Goal: Use online tool/utility: Utilize a website feature to perform a specific function

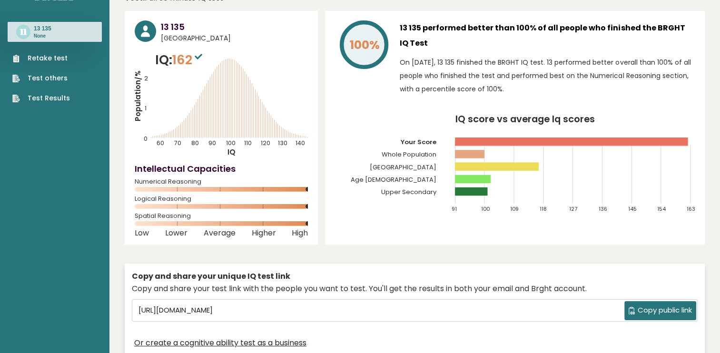
scroll to position [29, 0]
click at [49, 58] on link "Retake test" at bounding box center [41, 58] width 58 height 10
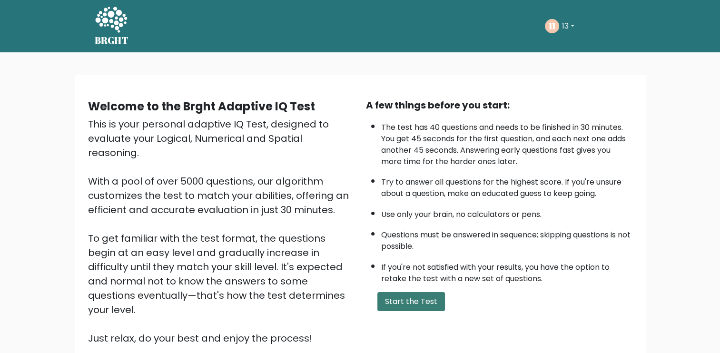
click at [396, 292] on button "Start the Test" at bounding box center [411, 301] width 68 height 19
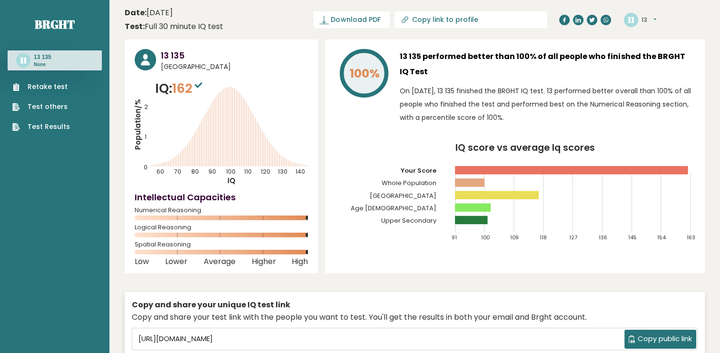
click at [54, 87] on link "Retake test" at bounding box center [41, 87] width 58 height 10
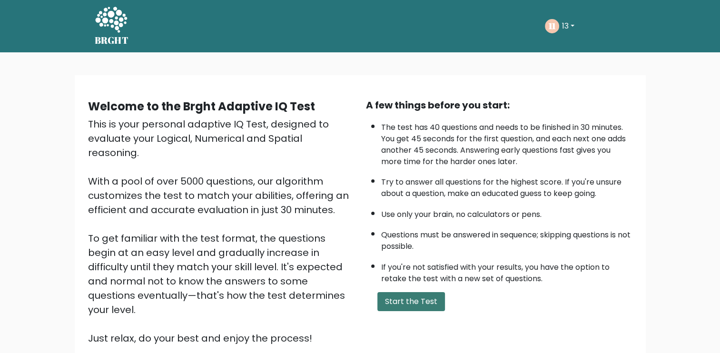
click at [407, 308] on button "Start the Test" at bounding box center [411, 301] width 68 height 19
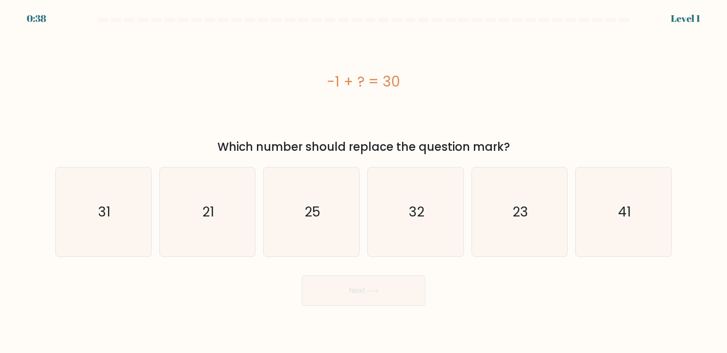
drag, startPoint x: 127, startPoint y: 218, endPoint x: 271, endPoint y: 302, distance: 165.6
click at [128, 219] on icon "31" at bounding box center [103, 211] width 89 height 89
click at [363, 181] on input "a. 31" at bounding box center [363, 178] width 0 height 5
radio input "true"
click at [386, 298] on button "Next" at bounding box center [364, 290] width 124 height 30
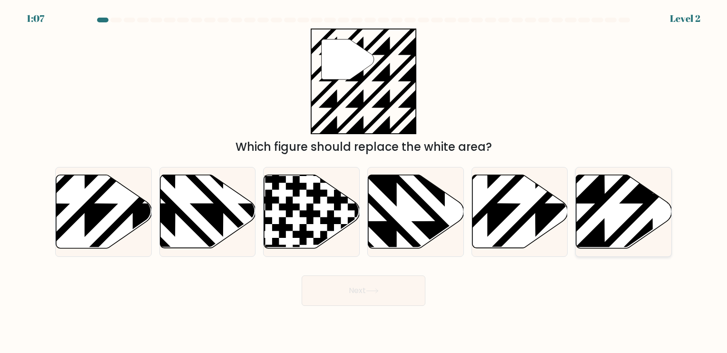
click at [589, 226] on icon at bounding box center [624, 211] width 96 height 73
click at [364, 181] on input "f." at bounding box center [363, 178] width 0 height 5
radio input "true"
click at [400, 290] on button "Next" at bounding box center [364, 290] width 124 height 30
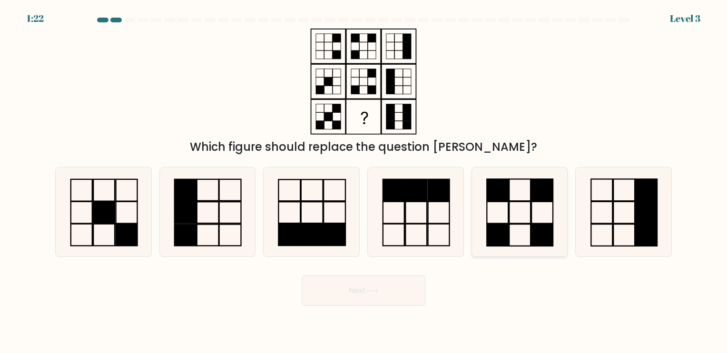
click at [490, 203] on icon at bounding box center [519, 211] width 89 height 89
click at [364, 181] on input "e." at bounding box center [363, 178] width 0 height 5
radio input "true"
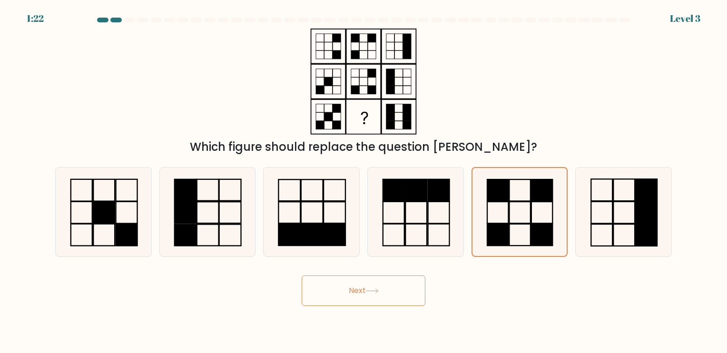
click at [412, 286] on button "Next" at bounding box center [364, 290] width 124 height 30
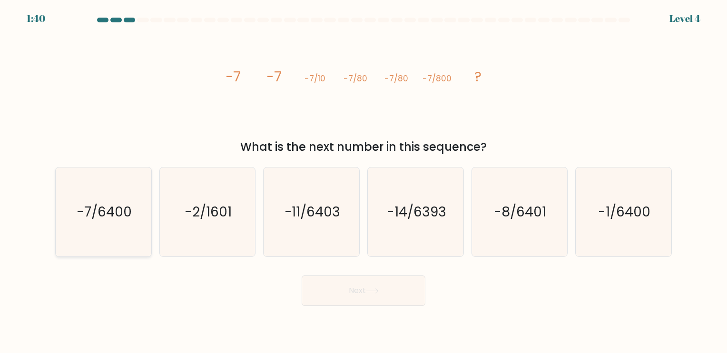
click at [120, 246] on icon "-7/6400" at bounding box center [103, 211] width 89 height 89
click at [363, 181] on input "a. -7/6400" at bounding box center [363, 178] width 0 height 5
radio input "true"
click at [402, 298] on button "Next" at bounding box center [364, 290] width 124 height 30
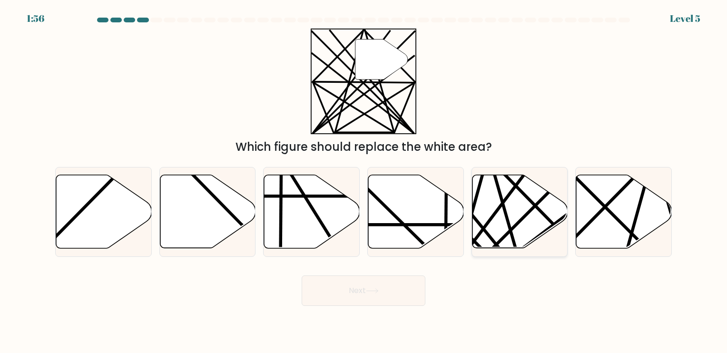
click at [521, 231] on icon at bounding box center [520, 211] width 96 height 73
click at [364, 181] on input "e." at bounding box center [363, 178] width 0 height 5
radio input "true"
click at [409, 299] on button "Next" at bounding box center [364, 290] width 124 height 30
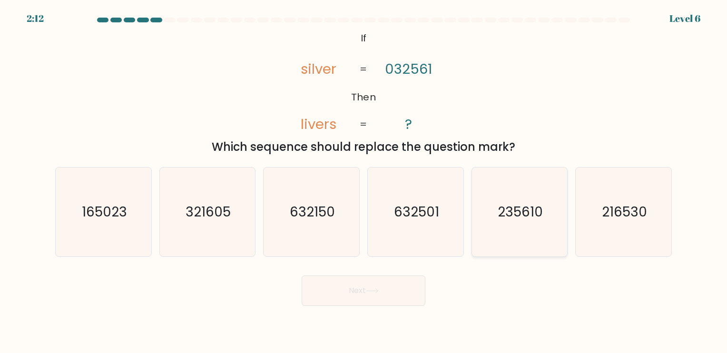
click at [524, 233] on icon "235610" at bounding box center [519, 211] width 89 height 89
click at [364, 181] on input "e. 235610" at bounding box center [363, 178] width 0 height 5
radio input "true"
click at [393, 294] on button "Next" at bounding box center [364, 290] width 124 height 30
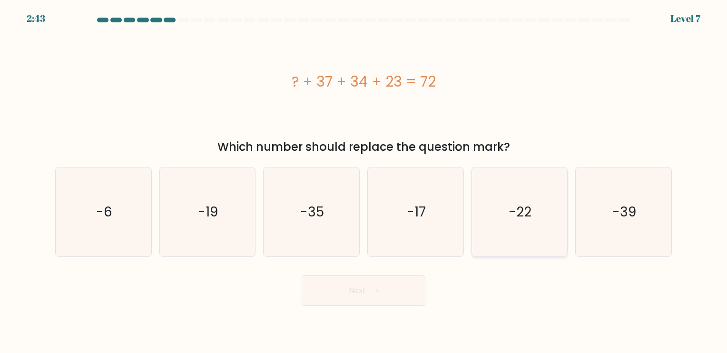
click at [526, 243] on icon "-22" at bounding box center [519, 211] width 89 height 89
click at [364, 181] on input "e. -22" at bounding box center [363, 178] width 0 height 5
radio input "true"
click at [406, 297] on button "Next" at bounding box center [364, 290] width 124 height 30
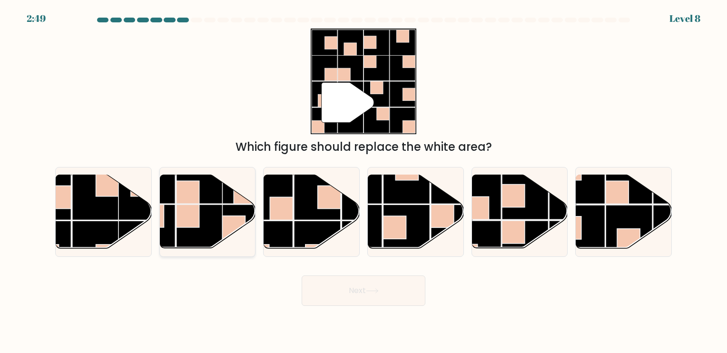
click at [202, 216] on rect at bounding box center [199, 228] width 47 height 47
click at [363, 181] on input "b." at bounding box center [363, 178] width 0 height 5
radio input "true"
click at [521, 224] on rect at bounding box center [513, 232] width 23 height 23
click at [364, 181] on input "e." at bounding box center [363, 178] width 0 height 5
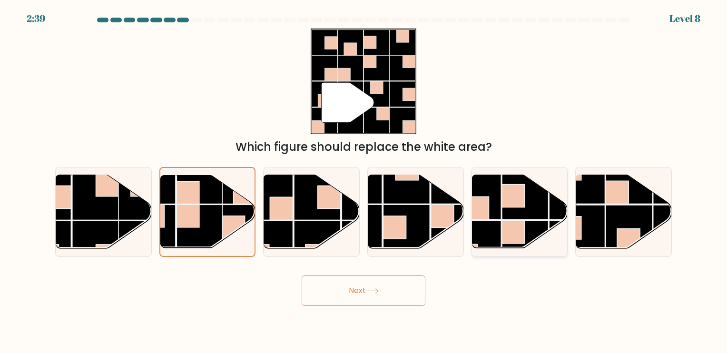
radio input "true"
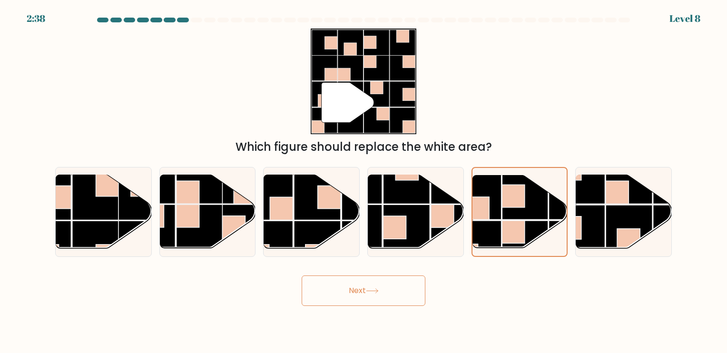
click at [387, 294] on button "Next" at bounding box center [364, 290] width 124 height 30
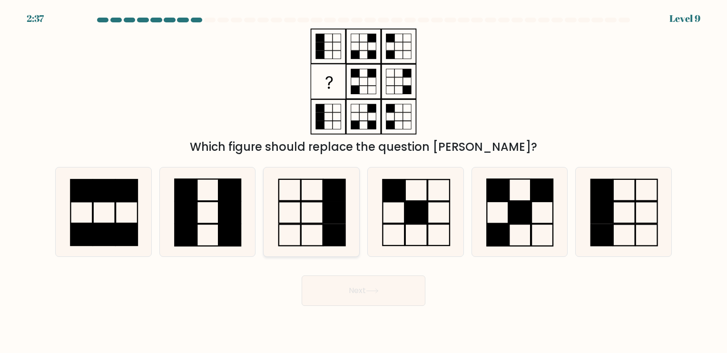
click at [308, 210] on icon at bounding box center [311, 211] width 89 height 89
click at [363, 181] on input "c." at bounding box center [363, 178] width 0 height 5
radio input "true"
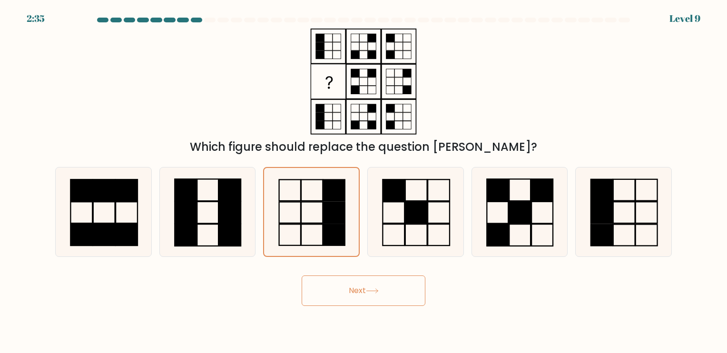
click at [379, 298] on button "Next" at bounding box center [364, 290] width 124 height 30
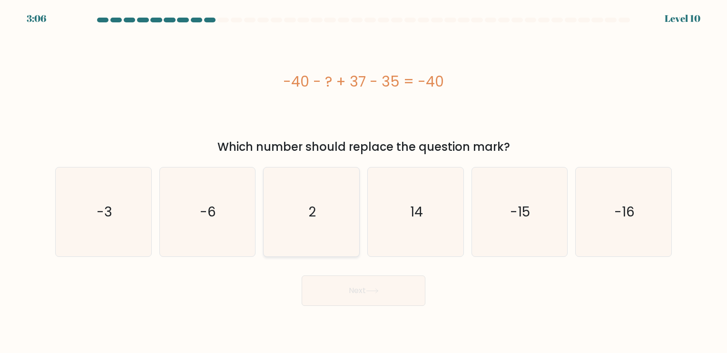
click at [299, 224] on icon "2" at bounding box center [311, 211] width 89 height 89
click at [363, 181] on input "c. 2" at bounding box center [363, 178] width 0 height 5
radio input "true"
click at [376, 286] on button "Next" at bounding box center [364, 290] width 124 height 30
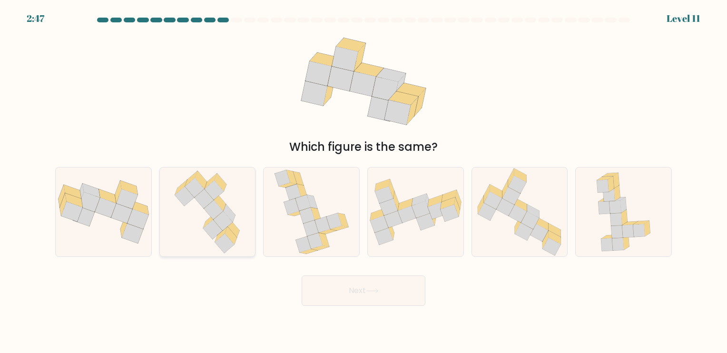
click at [208, 235] on icon at bounding box center [207, 211] width 76 height 89
click at [363, 181] on input "b." at bounding box center [363, 178] width 0 height 5
radio input "true"
click at [341, 283] on button "Next" at bounding box center [364, 290] width 124 height 30
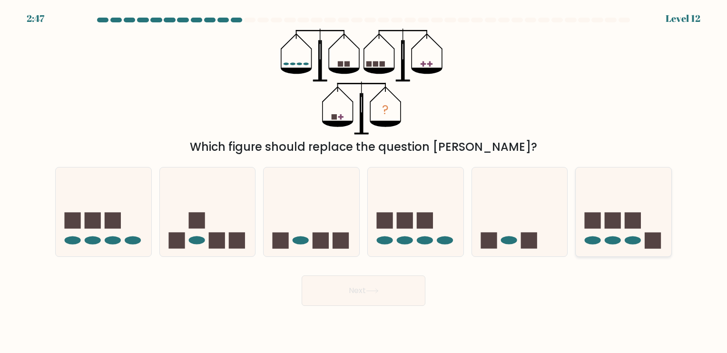
click at [614, 227] on rect at bounding box center [612, 221] width 16 height 16
click at [364, 181] on input "f." at bounding box center [363, 178] width 0 height 5
radio input "true"
click at [573, 75] on div "? Which figure should replace the question mark?" at bounding box center [363, 92] width 628 height 127
click at [517, 237] on icon at bounding box center [520, 211] width 96 height 79
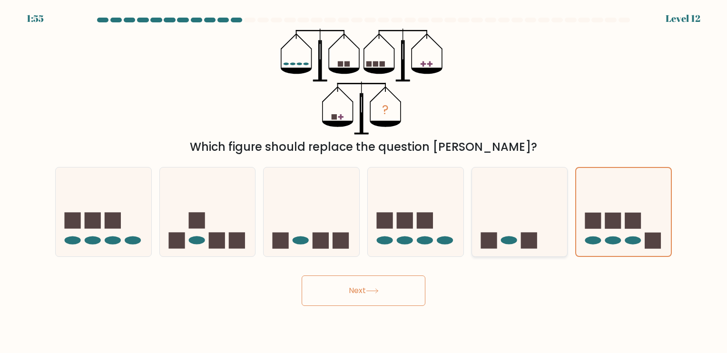
click at [364, 181] on input "e." at bounding box center [363, 178] width 0 height 5
radio input "true"
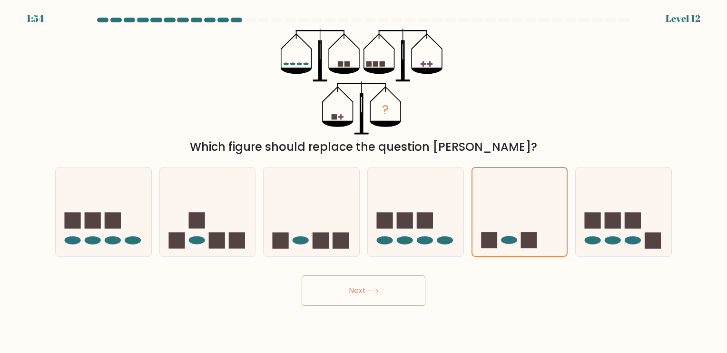
click at [401, 293] on button "Next" at bounding box center [364, 290] width 124 height 30
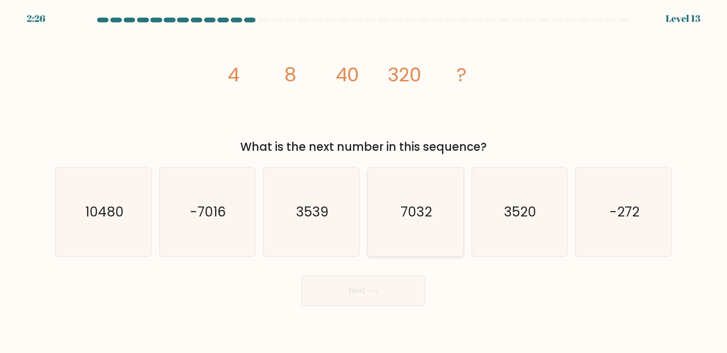
click at [458, 227] on icon "7032" at bounding box center [415, 211] width 89 height 89
click at [364, 181] on input "d. 7032" at bounding box center [363, 178] width 0 height 5
radio input "true"
click at [491, 231] on icon "3520" at bounding box center [519, 211] width 89 height 89
click at [364, 181] on input "e. 3520" at bounding box center [363, 178] width 0 height 5
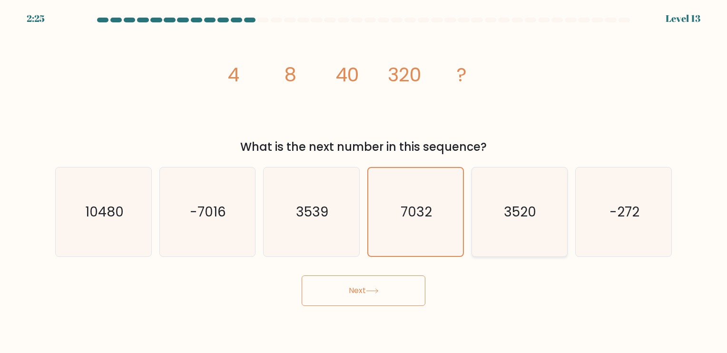
radio input "true"
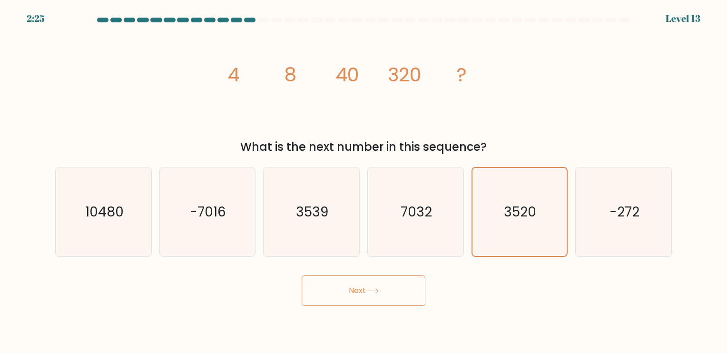
click at [391, 295] on button "Next" at bounding box center [364, 290] width 124 height 30
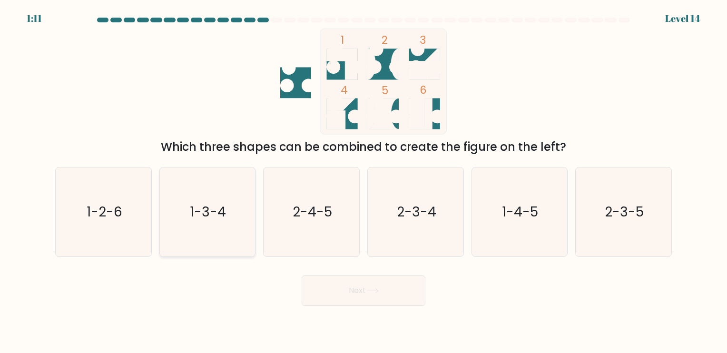
click at [217, 231] on icon "1-3-4" at bounding box center [207, 211] width 89 height 89
click at [363, 181] on input "b. 1-3-4" at bounding box center [363, 178] width 0 height 5
radio input "true"
click at [372, 297] on button "Next" at bounding box center [364, 290] width 124 height 30
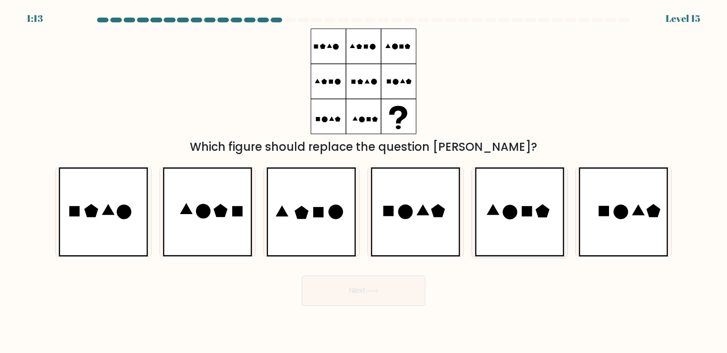
click at [502, 246] on icon at bounding box center [520, 211] width 90 height 89
click at [364, 181] on input "e." at bounding box center [363, 178] width 0 height 5
radio input "true"
click at [318, 248] on icon at bounding box center [311, 211] width 90 height 89
click at [363, 181] on input "c." at bounding box center [363, 178] width 0 height 5
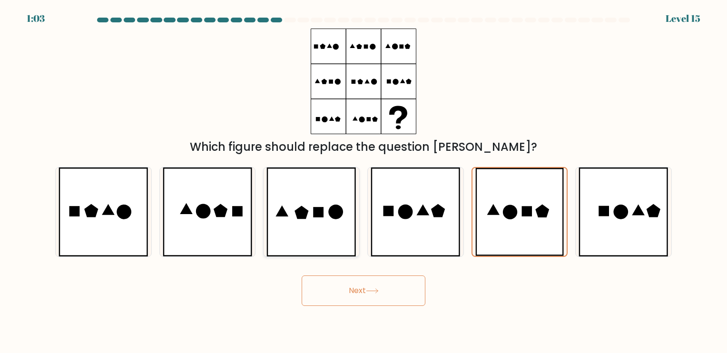
radio input "true"
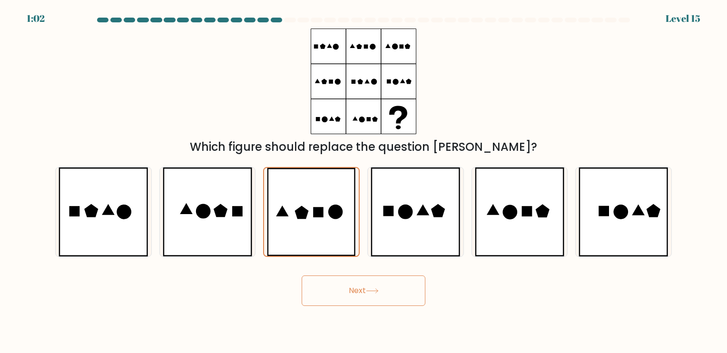
click at [331, 292] on button "Next" at bounding box center [364, 290] width 124 height 30
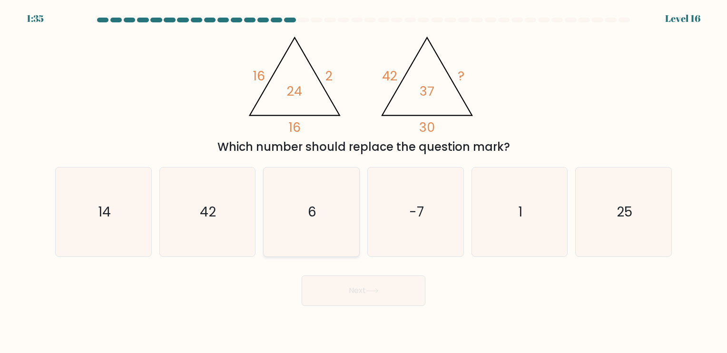
click at [316, 238] on icon "6" at bounding box center [311, 211] width 89 height 89
click at [363, 181] on input "c. 6" at bounding box center [363, 178] width 0 height 5
radio input "true"
click at [398, 294] on button "Next" at bounding box center [364, 290] width 124 height 30
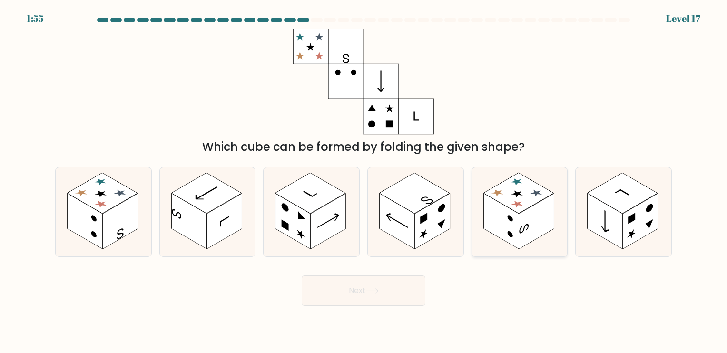
click at [521, 221] on rect at bounding box center [535, 221] width 35 height 56
click at [364, 181] on input "e." at bounding box center [363, 178] width 0 height 5
radio input "true"
click at [417, 290] on button "Next" at bounding box center [364, 290] width 124 height 30
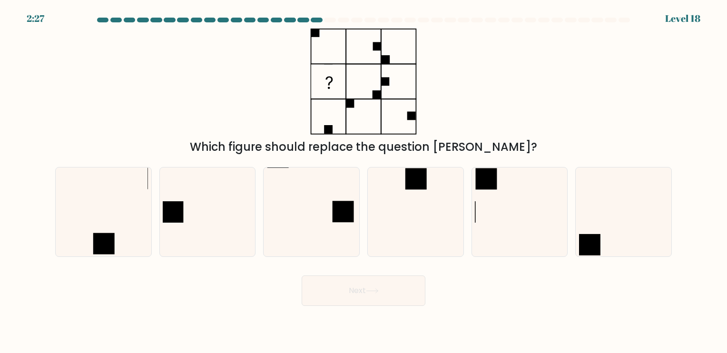
drag, startPoint x: 388, startPoint y: 97, endPoint x: 105, endPoint y: 87, distance: 283.6
click at [105, 87] on div "Which figure should replace the question mark?" at bounding box center [363, 92] width 628 height 127
click at [439, 193] on icon at bounding box center [415, 211] width 89 height 89
click at [364, 181] on input "d." at bounding box center [363, 178] width 0 height 5
radio input "true"
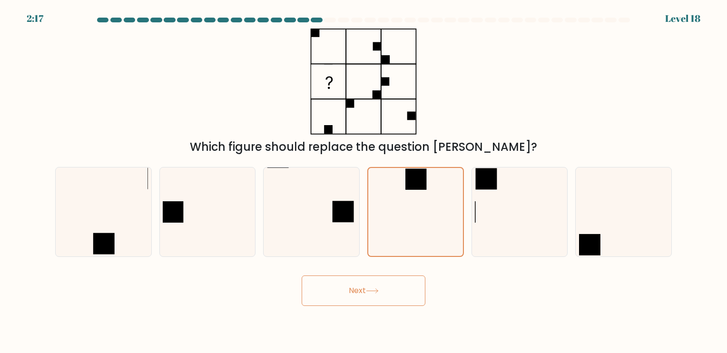
click at [406, 290] on button "Next" at bounding box center [364, 290] width 124 height 30
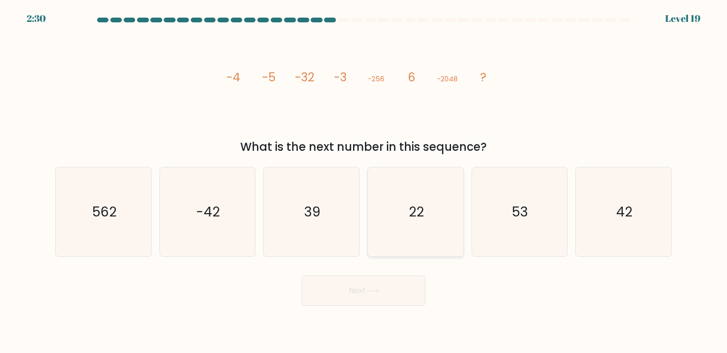
click at [444, 216] on icon "22" at bounding box center [415, 211] width 89 height 89
click at [364, 181] on input "d. 22" at bounding box center [363, 178] width 0 height 5
radio input "true"
click at [400, 292] on button "Next" at bounding box center [364, 290] width 124 height 30
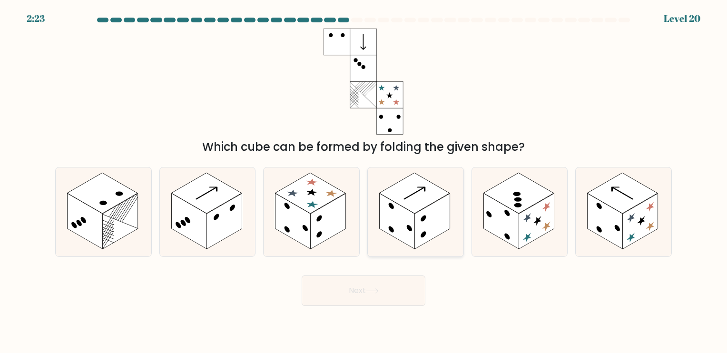
click at [410, 224] on rect at bounding box center [397, 221] width 35 height 56
click at [364, 181] on input "d." at bounding box center [363, 178] width 0 height 5
radio input "true"
click at [388, 293] on button "Next" at bounding box center [364, 290] width 124 height 30
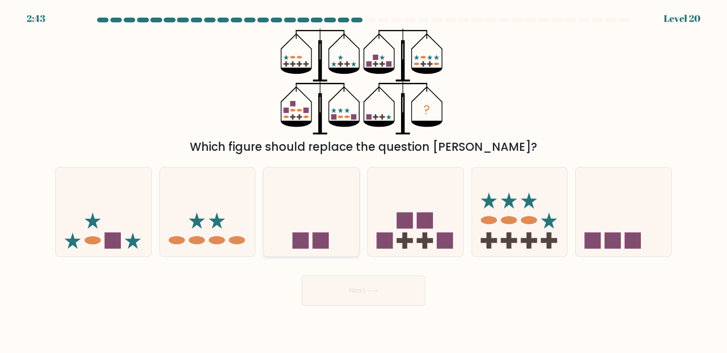
click at [323, 244] on rect at bounding box center [320, 241] width 16 height 16
click at [363, 181] on input "c." at bounding box center [363, 178] width 0 height 5
radio input "true"
click at [371, 286] on button "Next" at bounding box center [364, 290] width 124 height 30
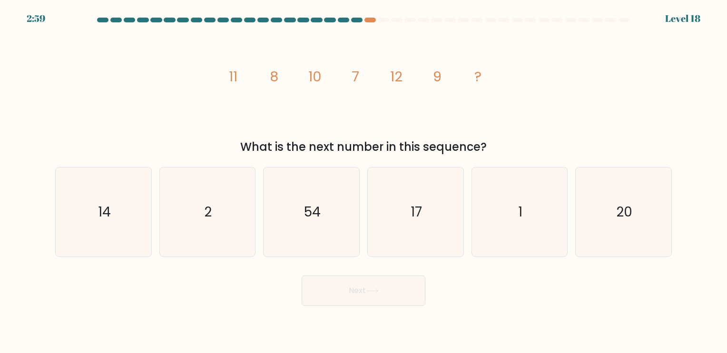
drag, startPoint x: 396, startPoint y: 220, endPoint x: 382, endPoint y: 260, distance: 42.1
click at [396, 220] on icon "17" at bounding box center [415, 211] width 89 height 89
click at [364, 181] on input "d. 17" at bounding box center [363, 178] width 0 height 5
radio input "true"
click at [378, 289] on icon at bounding box center [371, 291] width 11 height 4
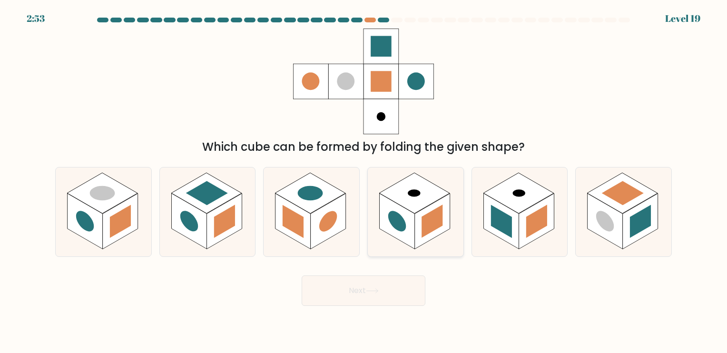
click at [424, 243] on rect at bounding box center [432, 221] width 35 height 56
click at [364, 181] on input "d." at bounding box center [363, 178] width 0 height 5
radio input "true"
click at [408, 285] on button "Next" at bounding box center [364, 290] width 124 height 30
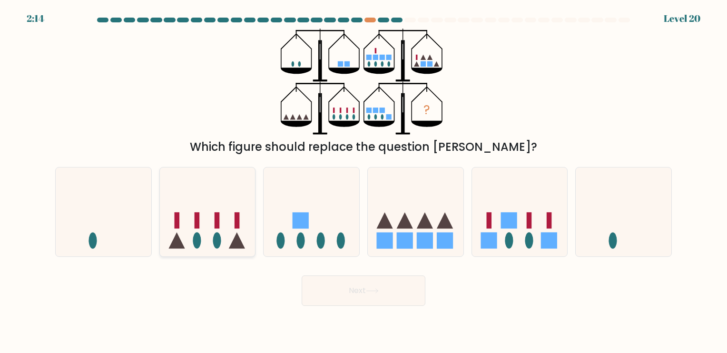
click at [232, 239] on icon at bounding box center [208, 211] width 96 height 79
click at [363, 181] on input "b." at bounding box center [363, 178] width 0 height 5
radio input "true"
click at [361, 290] on button "Next" at bounding box center [364, 290] width 124 height 30
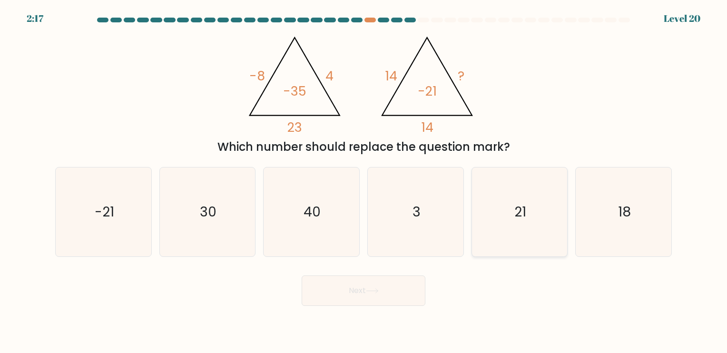
drag, startPoint x: 517, startPoint y: 225, endPoint x: 517, endPoint y: 230, distance: 4.9
click at [517, 228] on icon "21" at bounding box center [519, 211] width 89 height 89
click at [364, 181] on input "e. 21" at bounding box center [363, 178] width 0 height 5
radio input "true"
click at [398, 292] on button "Next" at bounding box center [364, 290] width 124 height 30
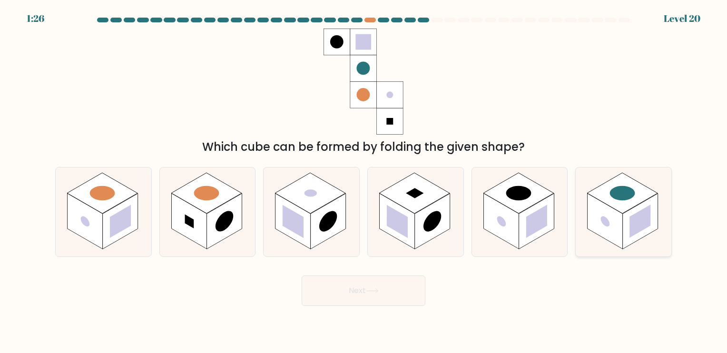
click at [635, 237] on rect at bounding box center [640, 221] width 35 height 56
click at [364, 181] on input "f." at bounding box center [363, 178] width 0 height 5
radio input "true"
click at [396, 305] on body "1:25 Level 20" at bounding box center [363, 176] width 727 height 353
click at [400, 300] on button "Next" at bounding box center [364, 290] width 124 height 30
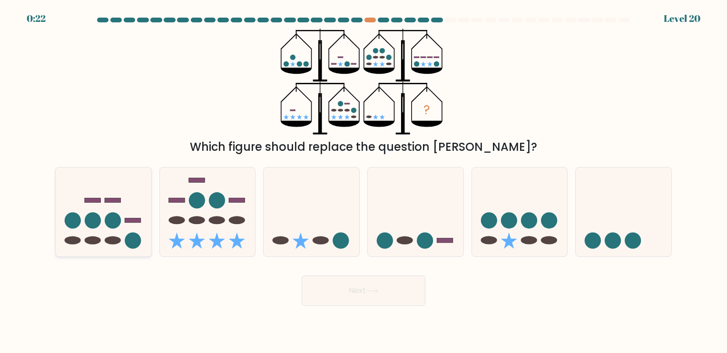
click at [97, 225] on circle at bounding box center [93, 221] width 16 height 16
click at [363, 181] on input "a." at bounding box center [363, 178] width 0 height 5
radio input "true"
click at [390, 297] on button "Next" at bounding box center [364, 290] width 124 height 30
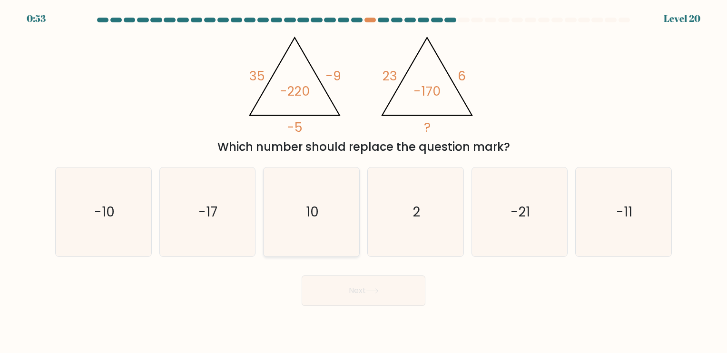
click at [325, 219] on icon "10" at bounding box center [311, 211] width 89 height 89
click at [363, 181] on input "c. 10" at bounding box center [363, 178] width 0 height 5
radio input "true"
click at [371, 286] on button "Next" at bounding box center [364, 290] width 124 height 30
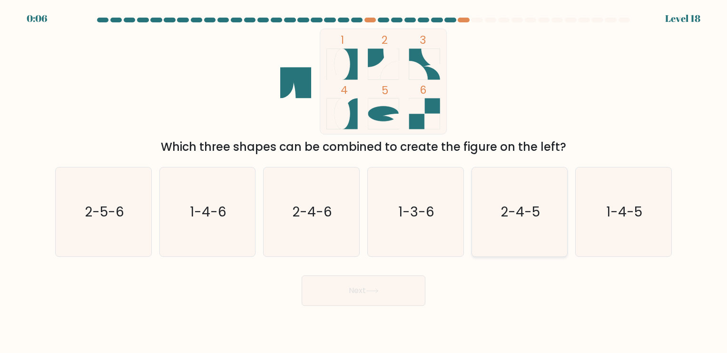
click at [514, 246] on icon "2-4-5" at bounding box center [519, 211] width 89 height 89
click at [364, 181] on input "e. 2-4-5" at bounding box center [363, 178] width 0 height 5
radio input "true"
click at [407, 290] on button "Next" at bounding box center [364, 290] width 124 height 30
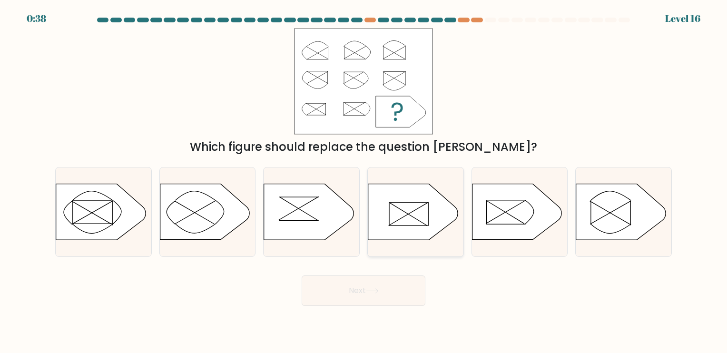
click at [401, 211] on icon at bounding box center [412, 212] width 89 height 56
click at [364, 181] on input "d." at bounding box center [363, 178] width 0 height 5
radio input "true"
click at [393, 294] on button "Next" at bounding box center [364, 290] width 124 height 30
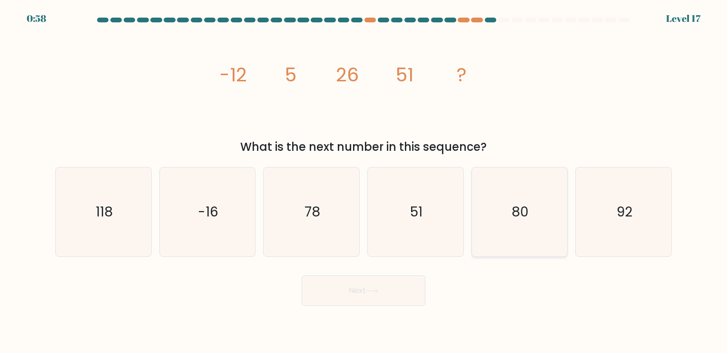
click at [524, 243] on icon "80" at bounding box center [519, 211] width 89 height 89
click at [364, 181] on input "e. 80" at bounding box center [363, 178] width 0 height 5
radio input "true"
click at [390, 302] on button "Next" at bounding box center [364, 290] width 124 height 30
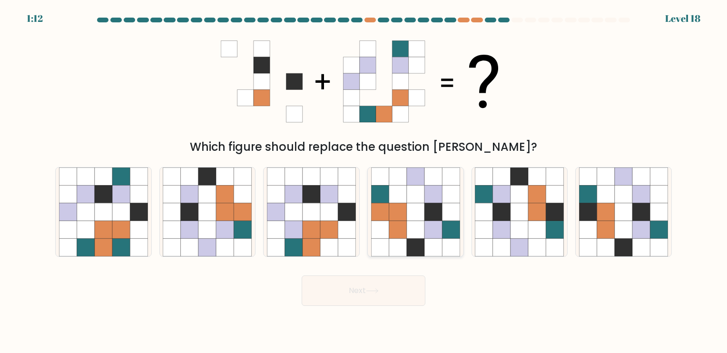
click at [389, 254] on icon at bounding box center [398, 247] width 18 height 18
click at [364, 181] on input "d." at bounding box center [363, 178] width 0 height 5
radio input "true"
click at [365, 291] on button "Next" at bounding box center [364, 290] width 124 height 30
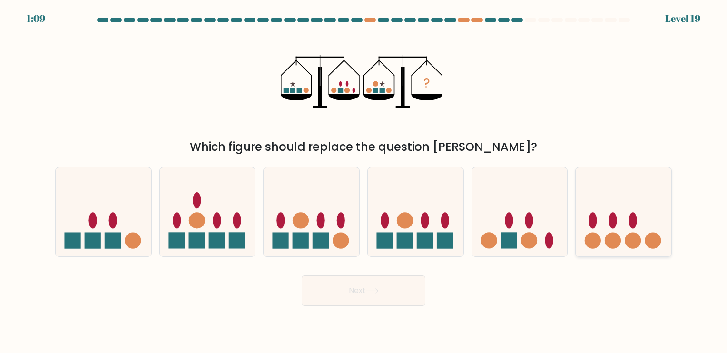
click at [627, 221] on icon at bounding box center [623, 211] width 96 height 79
click at [364, 181] on input "f." at bounding box center [363, 178] width 0 height 5
radio input "true"
click at [411, 291] on button "Next" at bounding box center [364, 290] width 124 height 30
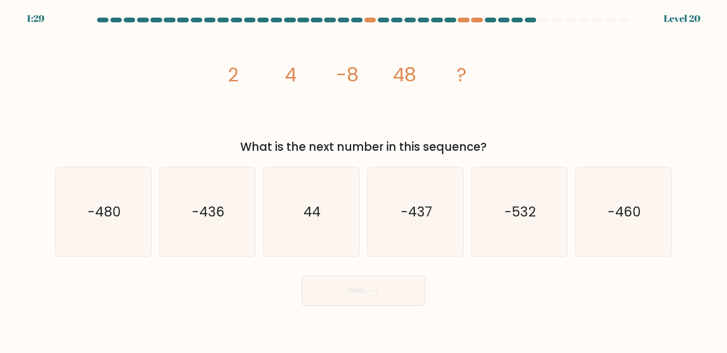
drag, startPoint x: 135, startPoint y: 231, endPoint x: 309, endPoint y: 285, distance: 181.9
click at [136, 231] on icon "-480" at bounding box center [103, 211] width 89 height 89
click at [363, 181] on input "a. -480" at bounding box center [363, 178] width 0 height 5
radio input "true"
click at [398, 296] on button "Next" at bounding box center [364, 290] width 124 height 30
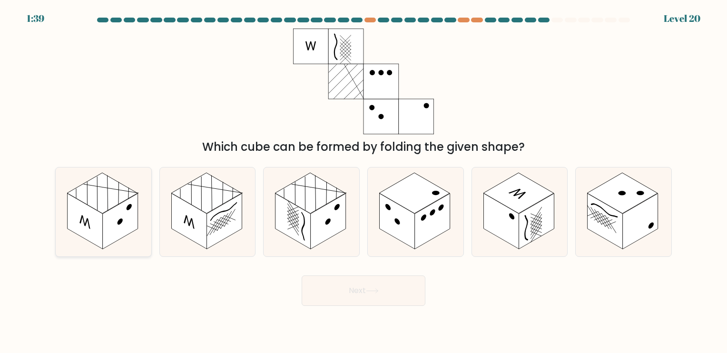
click at [108, 231] on rect at bounding box center [120, 221] width 35 height 56
click at [363, 181] on input "a." at bounding box center [363, 178] width 0 height 5
radio input "true"
click at [341, 292] on button "Next" at bounding box center [364, 290] width 124 height 30
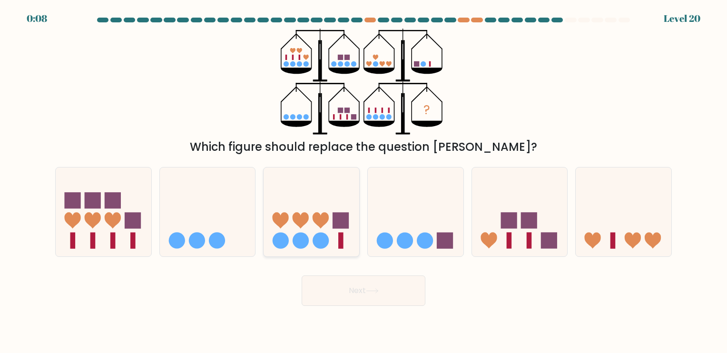
click at [333, 243] on icon at bounding box center [311, 211] width 96 height 79
click at [363, 181] on input "c." at bounding box center [363, 178] width 0 height 5
radio input "true"
click at [361, 298] on button "Next" at bounding box center [364, 290] width 124 height 30
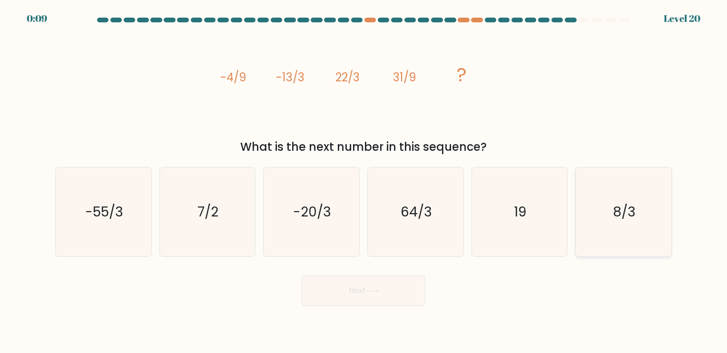
click at [652, 232] on icon "8/3" at bounding box center [623, 211] width 89 height 89
click at [364, 181] on input "f. 8/3" at bounding box center [363, 178] width 0 height 5
radio input "true"
click at [378, 295] on button "Next" at bounding box center [364, 290] width 124 height 30
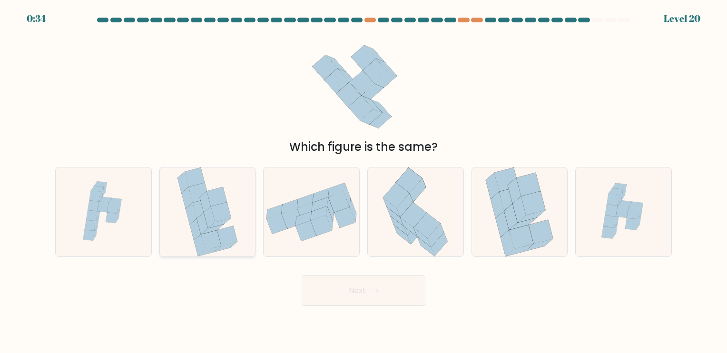
click at [206, 239] on icon at bounding box center [211, 240] width 20 height 20
click at [363, 181] on input "b." at bounding box center [363, 178] width 0 height 5
radio input "true"
click at [523, 244] on icon at bounding box center [521, 237] width 24 height 24
click at [364, 181] on input "e." at bounding box center [363, 178] width 0 height 5
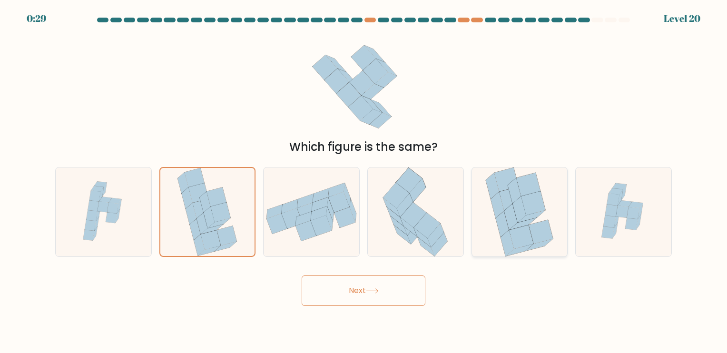
radio input "true"
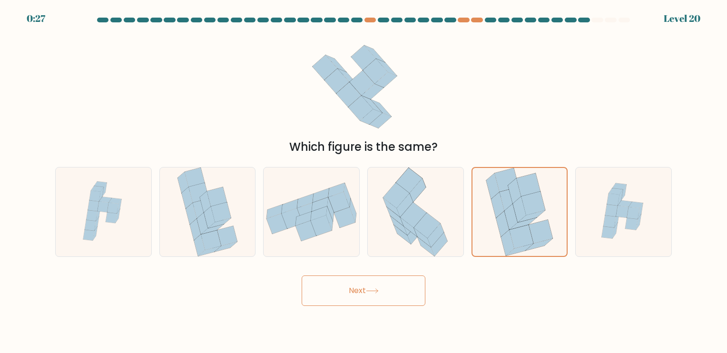
click at [404, 298] on button "Next" at bounding box center [364, 290] width 124 height 30
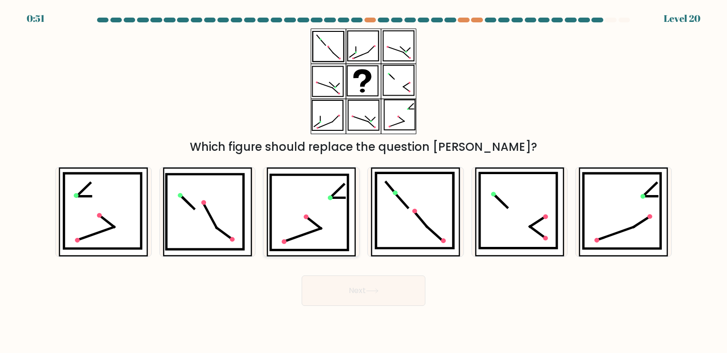
click at [292, 247] on icon at bounding box center [310, 213] width 78 height 76
click at [363, 181] on input "c." at bounding box center [363, 178] width 0 height 5
radio input "true"
click at [355, 295] on button "Next" at bounding box center [364, 290] width 124 height 30
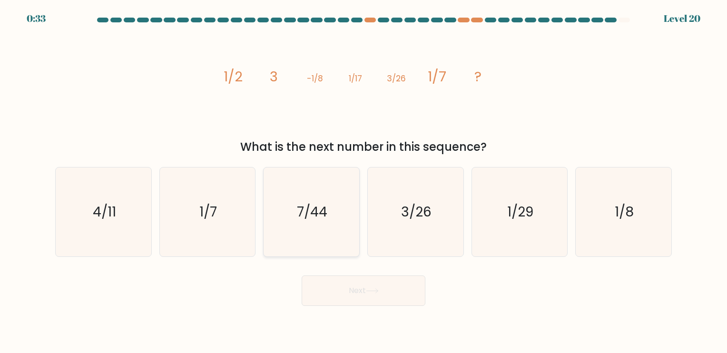
click at [333, 234] on icon "7/44" at bounding box center [311, 211] width 89 height 89
click at [363, 181] on input "c. 7/44" at bounding box center [363, 178] width 0 height 5
radio input "true"
click at [377, 297] on button "Next" at bounding box center [364, 290] width 124 height 30
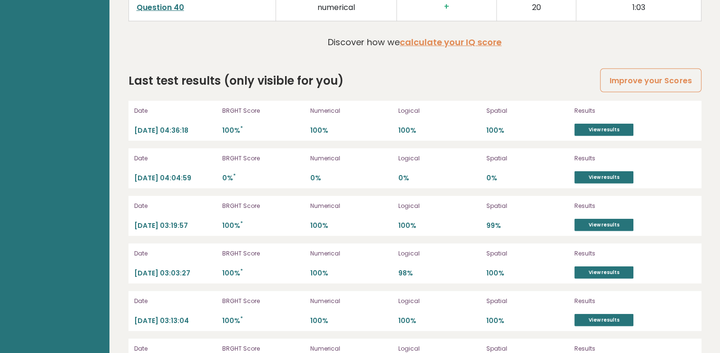
scroll to position [2643, 0]
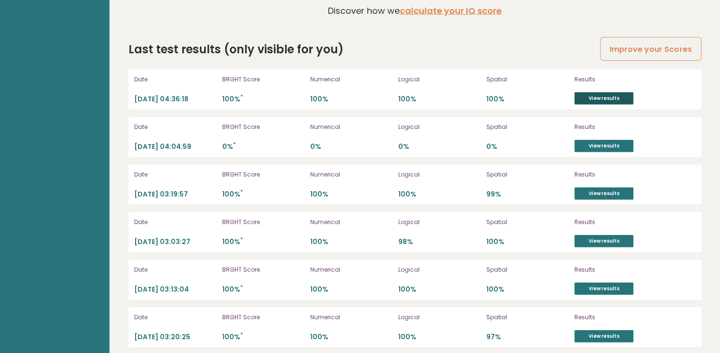
click at [604, 105] on link "View results" at bounding box center [603, 98] width 59 height 12
click at [582, 105] on link "View results" at bounding box center [603, 98] width 59 height 12
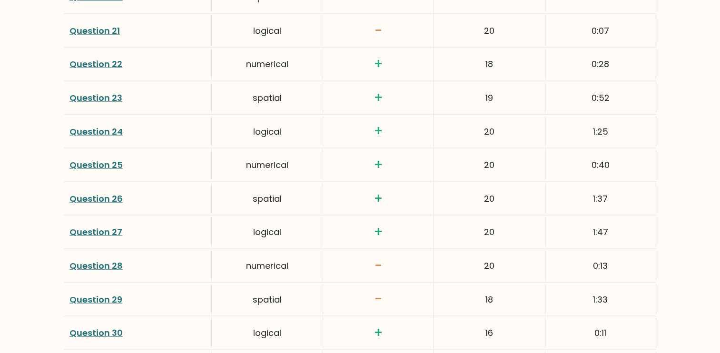
scroll to position [2038, 0]
